Goal: Information Seeking & Learning: Learn about a topic

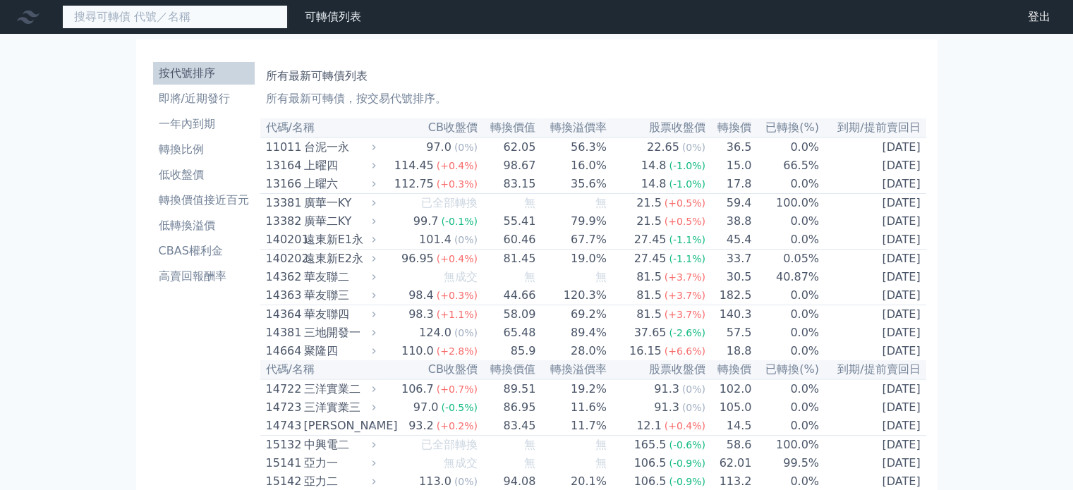
click at [219, 22] on input at bounding box center [175, 17] width 226 height 24
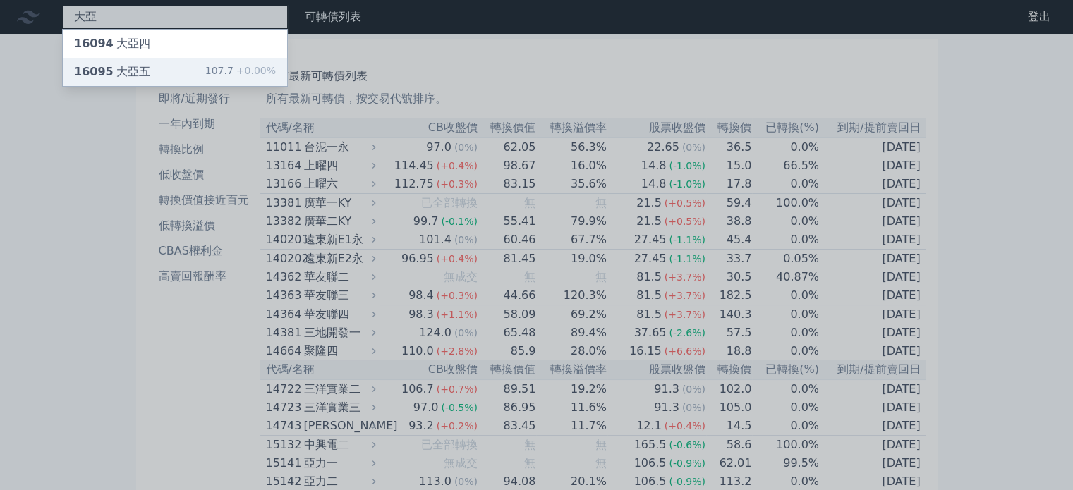
type input "大亞"
click at [206, 70] on div "16095 大亞五 107.7 +0.00%" at bounding box center [175, 72] width 224 height 28
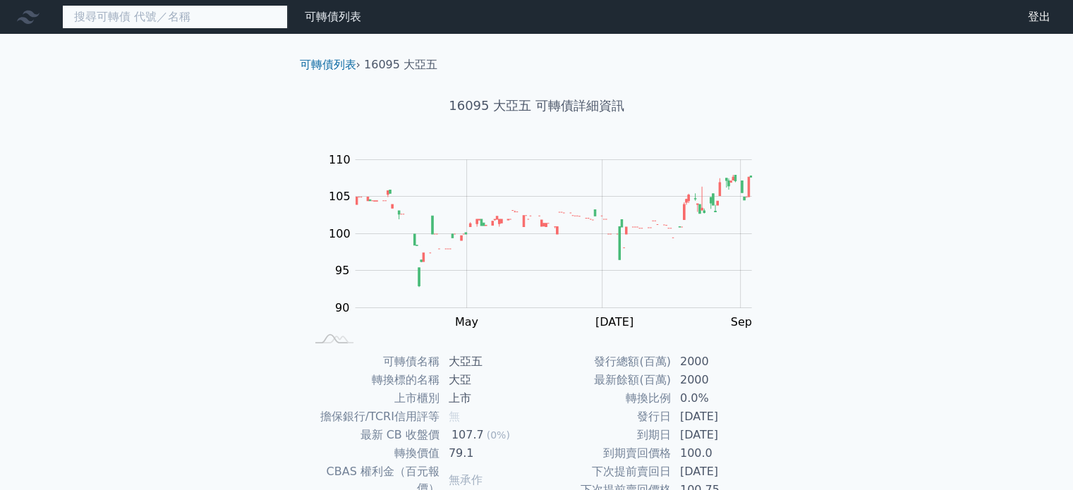
click at [155, 25] on input at bounding box center [175, 17] width 226 height 24
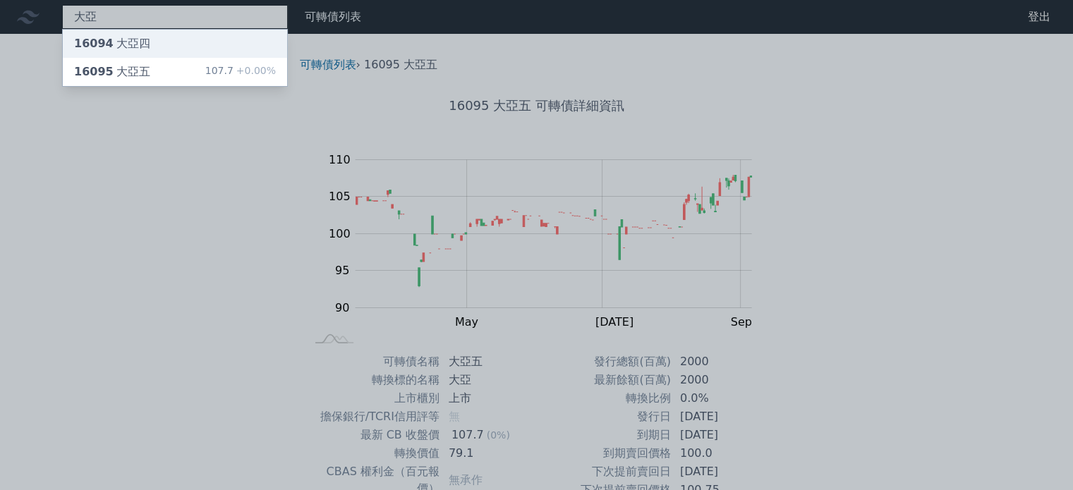
type input "大亞"
click at [148, 37] on div "16094 大亞四" at bounding box center [175, 44] width 224 height 28
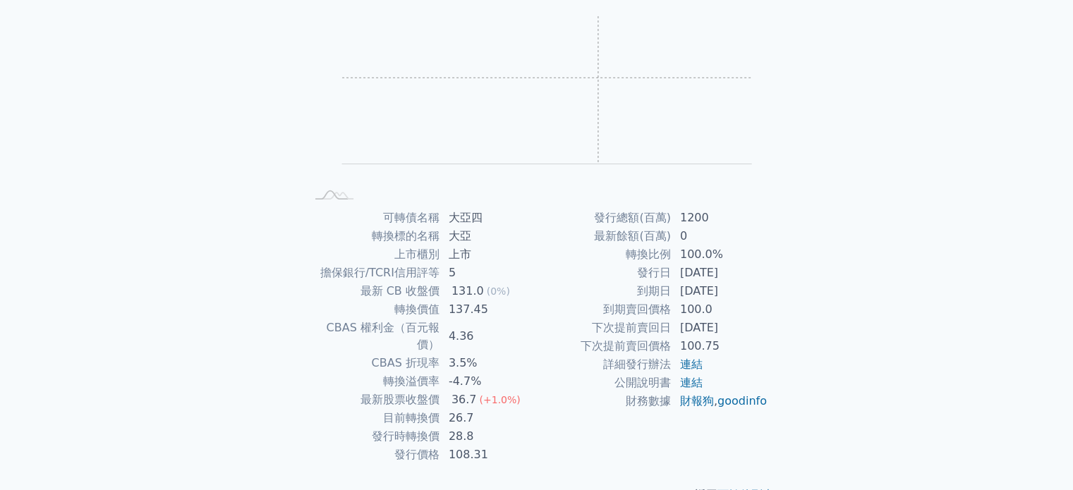
scroll to position [163, 0]
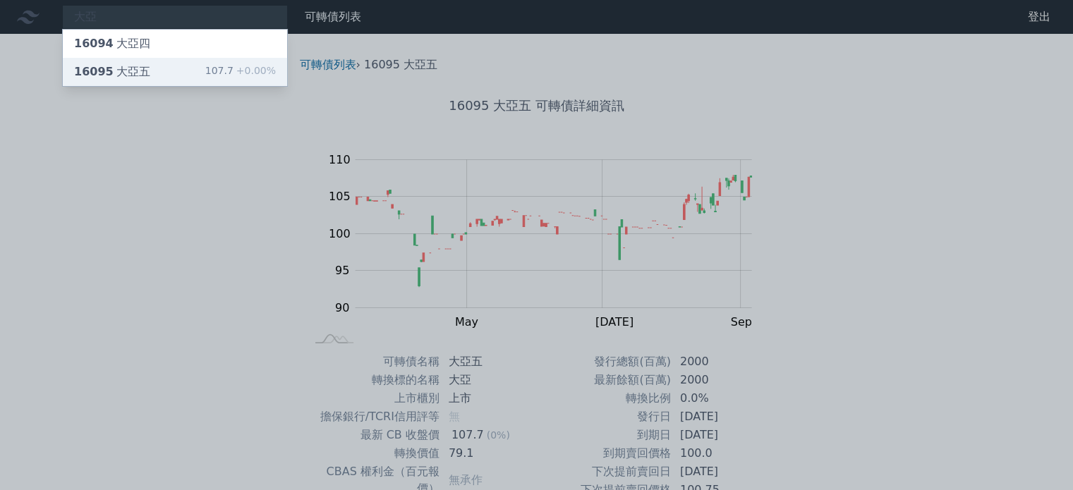
click at [128, 73] on div "16095 大亞五" at bounding box center [112, 71] width 76 height 17
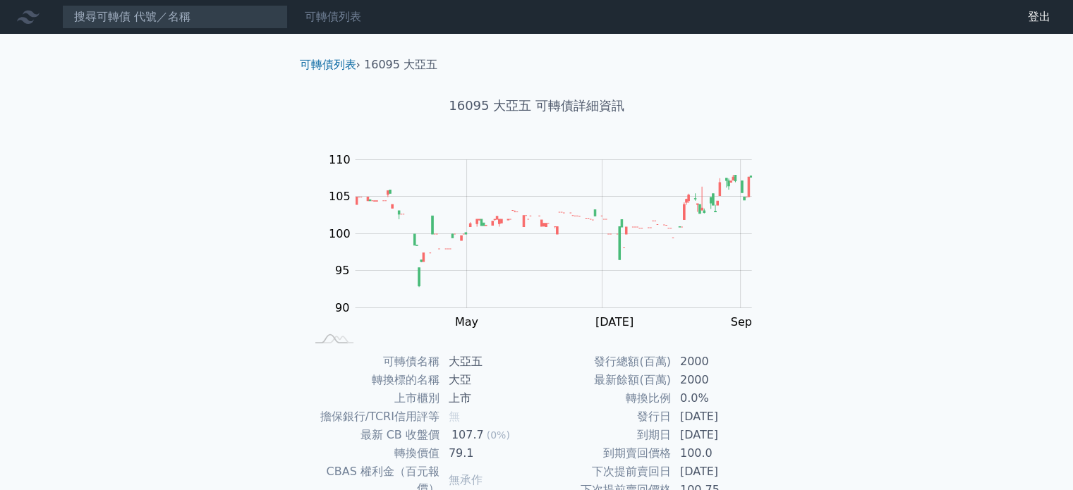
click at [337, 15] on link "可轉債列表" at bounding box center [333, 16] width 56 height 13
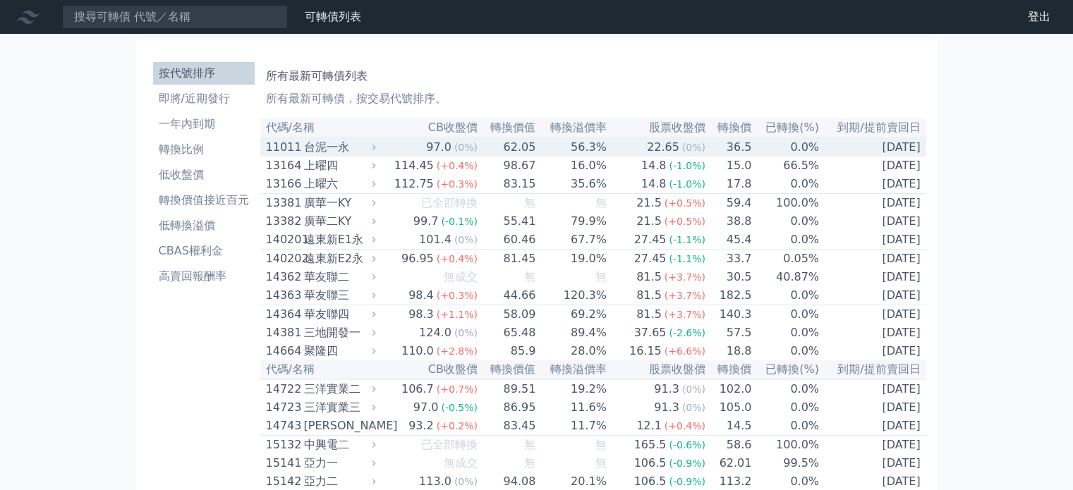
click at [327, 146] on div "台泥一永" at bounding box center [338, 147] width 69 height 17
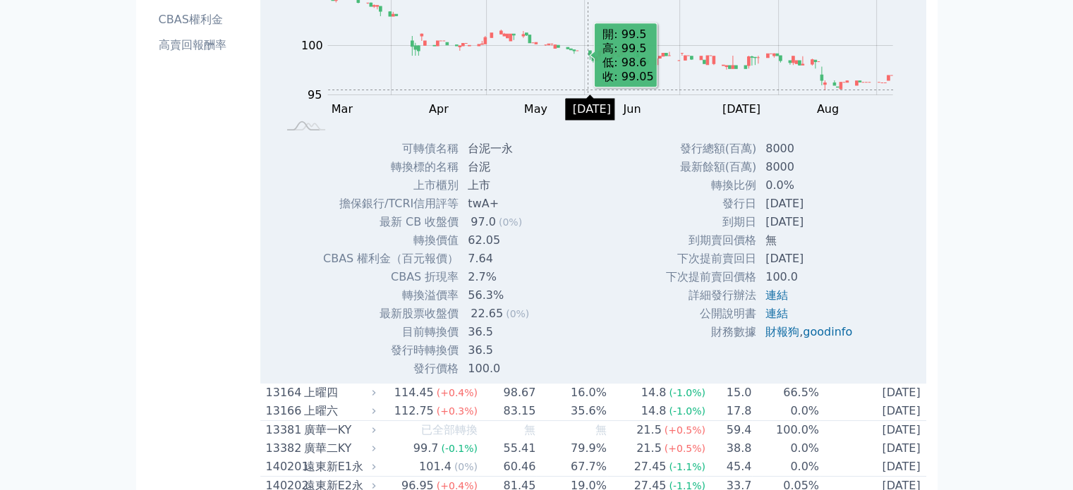
scroll to position [235, 0]
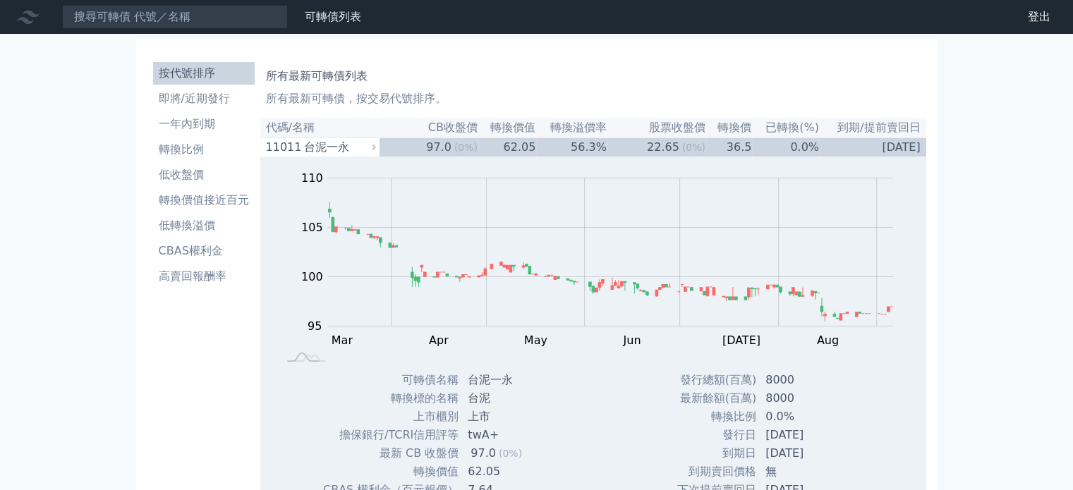
scroll to position [235, 0]
